Goal: Information Seeking & Learning: Learn about a topic

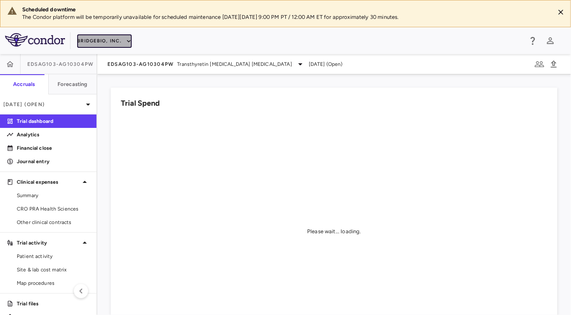
click at [101, 38] on button "BridgeBio, Inc." at bounding box center [104, 40] width 55 height 13
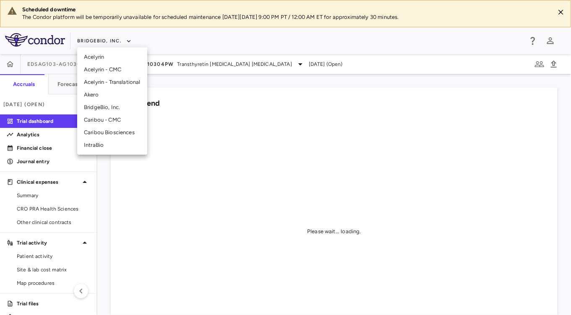
click at [111, 130] on li "Caribou Biosciences" at bounding box center [112, 132] width 70 height 13
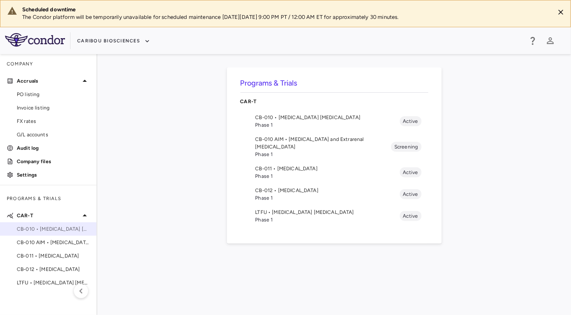
click at [70, 226] on span "CB-010 • [MEDICAL_DATA] [MEDICAL_DATA]" at bounding box center [53, 229] width 73 height 8
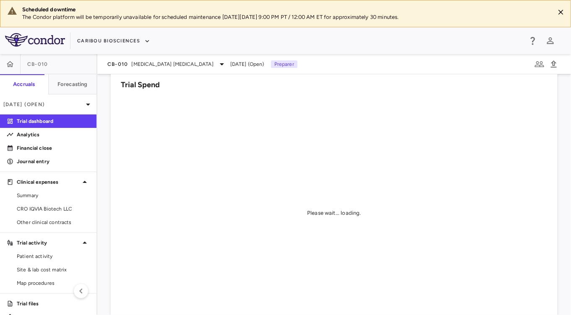
scroll to position [18, 0]
click at [44, 203] on link "CRO IQVIA Biotech LLC" at bounding box center [48, 209] width 96 height 13
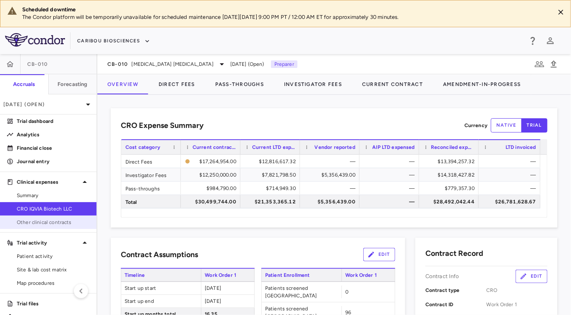
click at [54, 219] on span "Other clinical contracts" at bounding box center [53, 222] width 73 height 8
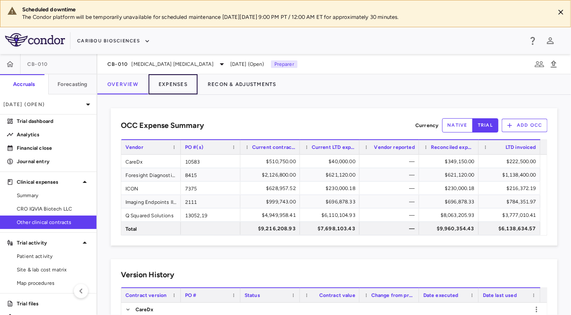
drag, startPoint x: 184, startPoint y: 86, endPoint x: 198, endPoint y: 112, distance: 30.0
click at [198, 112] on div "CB-010 [MEDICAL_DATA] [MEDICAL_DATA] [DATE] (Open) Preparer Overview Expenses R…" at bounding box center [333, 184] width 473 height 261
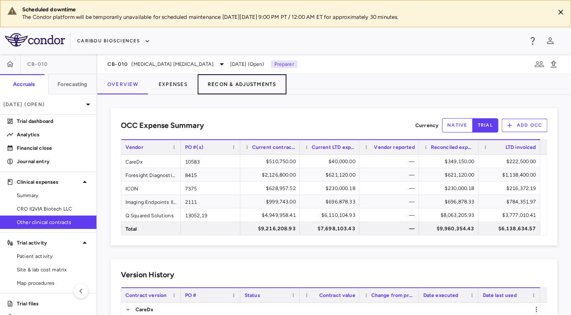
click at [226, 92] on button "Recon & Adjustments" at bounding box center [242, 84] width 89 height 20
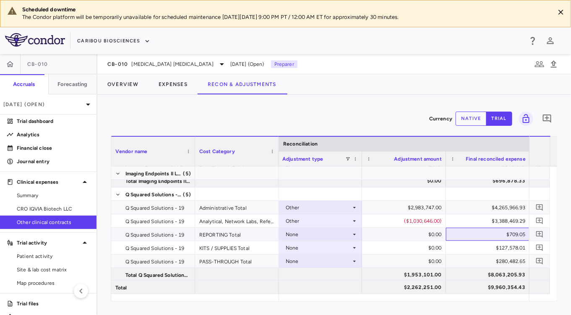
click at [470, 231] on div "$709.05" at bounding box center [489, 234] width 72 height 13
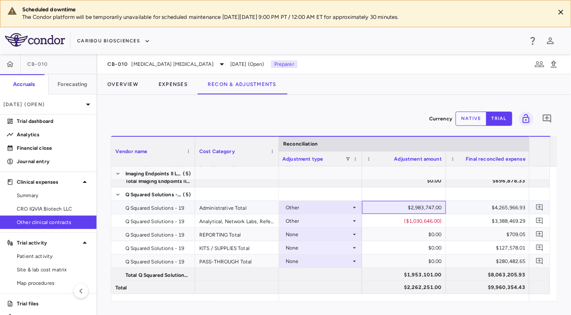
click at [413, 206] on div "$2,983,747.00" at bounding box center [405, 207] width 72 height 13
click at [463, 122] on button "native" at bounding box center [470, 119] width 31 height 14
click at [405, 201] on div "$2,983,747.00" at bounding box center [405, 207] width 72 height 13
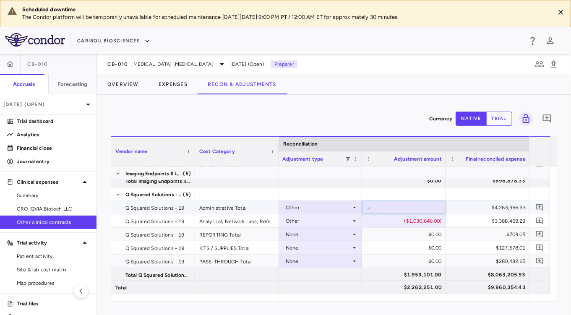
click at [405, 201] on input "*******" at bounding box center [410, 208] width 70 height 14
type input "********"
click at [393, 223] on div "($1,030,646.00)" at bounding box center [405, 220] width 72 height 13
click at [411, 223] on div "($1,030,646.00)" at bounding box center [405, 220] width 72 height 13
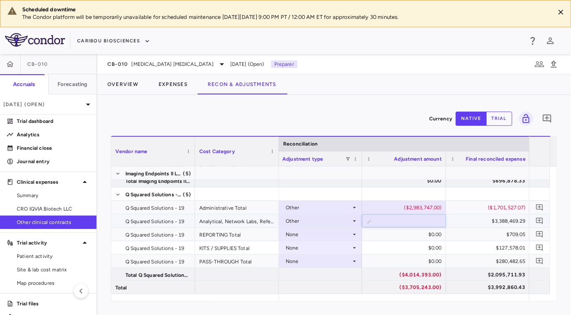
click at [408, 222] on input "********" at bounding box center [410, 222] width 70 height 14
type input "*******"
click at [478, 222] on div "$3,388,469.29" at bounding box center [489, 220] width 72 height 13
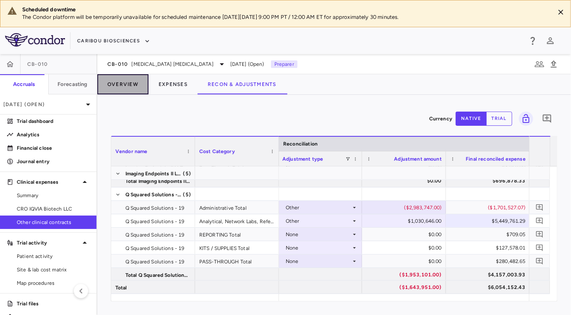
click at [131, 88] on button "Overview" at bounding box center [122, 84] width 51 height 20
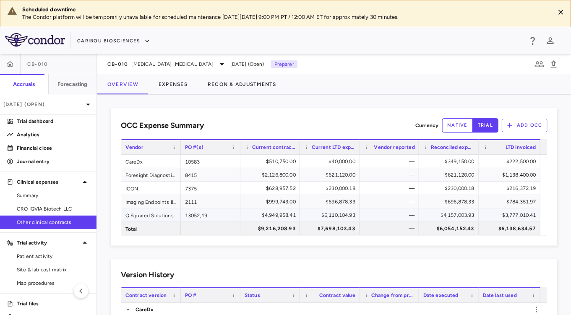
click at [469, 217] on div "$4,157,003.93" at bounding box center [450, 214] width 48 height 13
click at [370, 257] on div "OCC Expense Summary Currency native trial Add OCC Press SPACE to deselect this …" at bounding box center [334, 277] width 447 height 339
click at [64, 195] on span "Summary" at bounding box center [53, 196] width 73 height 8
